Goal: Find specific page/section: Find specific page/section

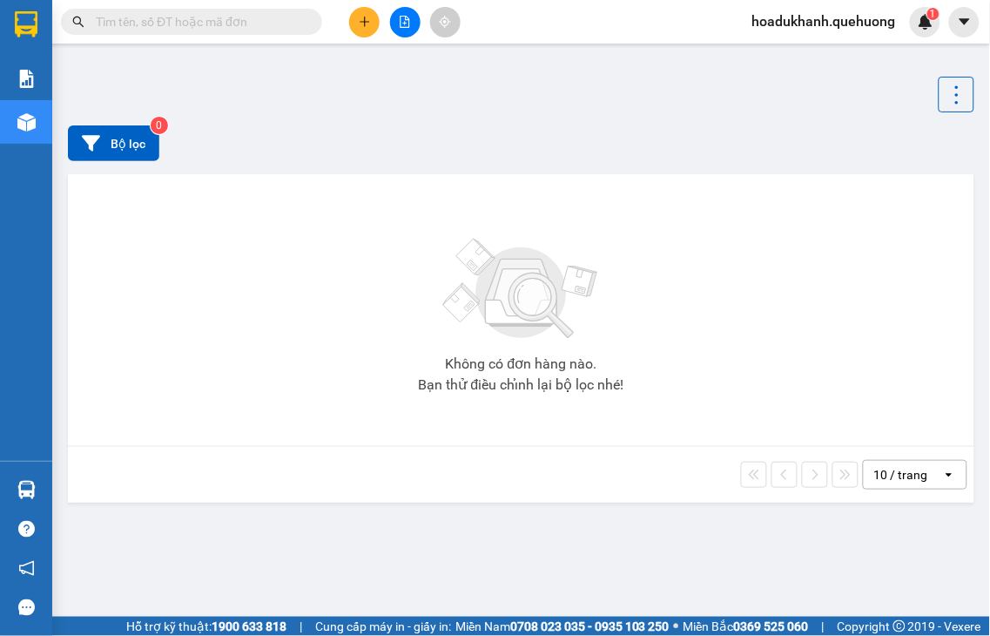
click at [219, 26] on input "text" at bounding box center [198, 21] width 205 height 19
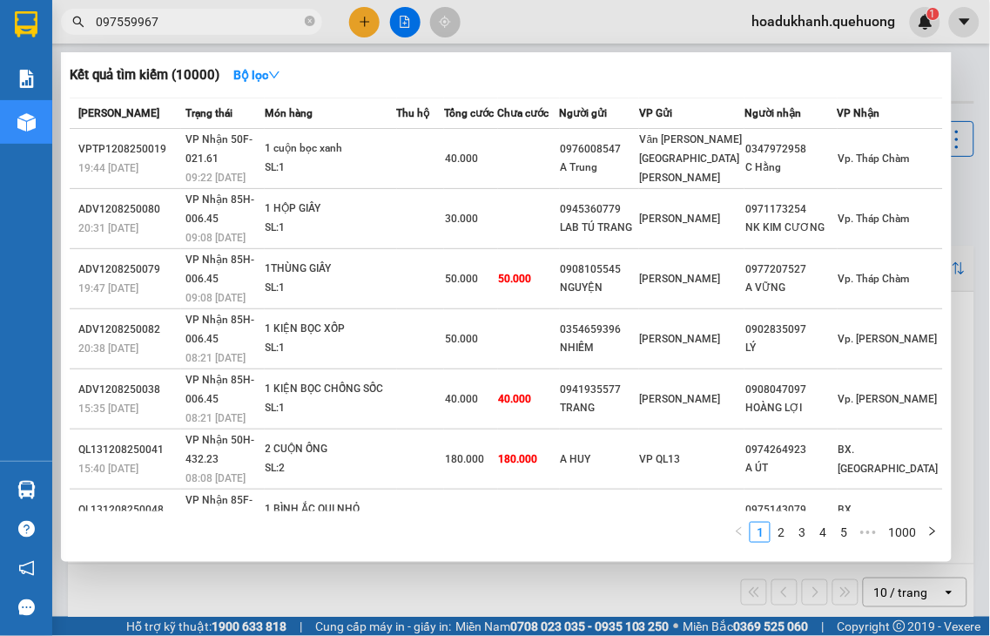
type input "0975599673"
